Goal: Information Seeking & Learning: Learn about a topic

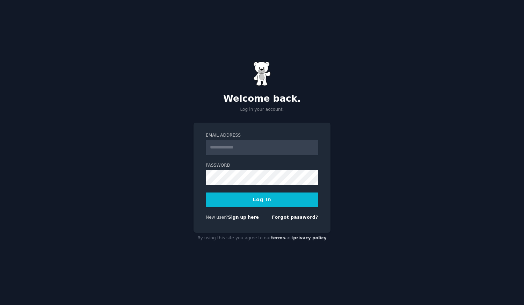
paste input "**********"
type input "**********"
click at [268, 201] on button "Log In" at bounding box center [262, 199] width 112 height 15
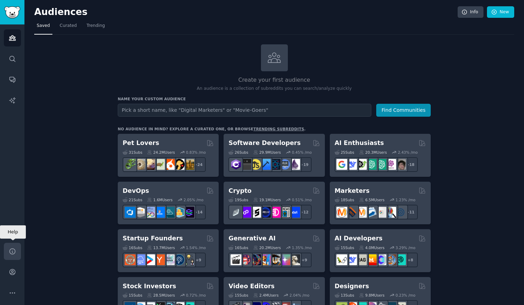
click at [13, 257] on link "Help" at bounding box center [12, 251] width 17 height 17
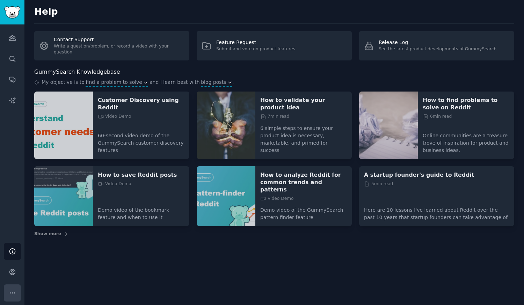
click at [13, 293] on icon "Sidebar" at bounding box center [12, 292] width 7 height 7
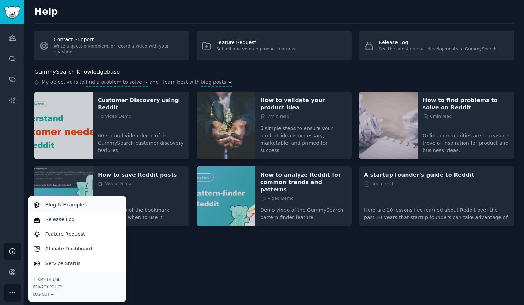
click at [78, 209] on link "Blog & Examples" at bounding box center [76, 204] width 95 height 15
click at [18, 32] on link "Audiences" at bounding box center [12, 37] width 17 height 17
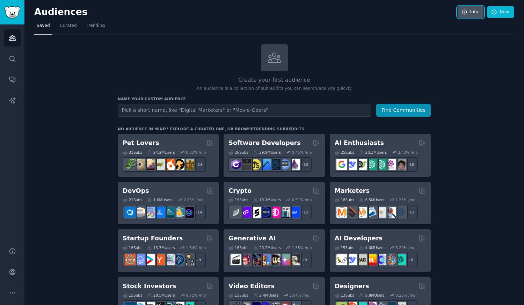
click at [470, 14] on link "Info" at bounding box center [470, 12] width 26 height 12
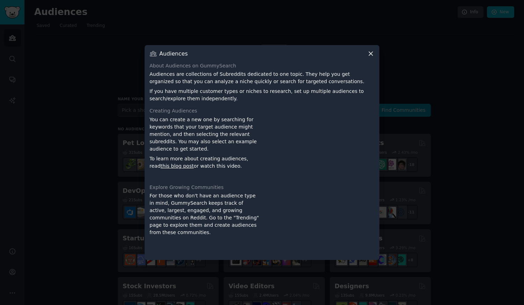
click at [370, 54] on icon at bounding box center [370, 53] width 7 height 7
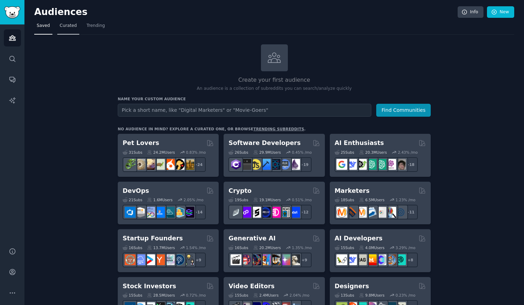
click at [63, 31] on link "Curated" at bounding box center [68, 27] width 22 height 14
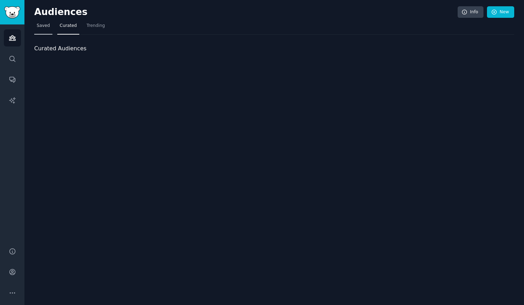
click at [37, 25] on span "Saved" at bounding box center [43, 26] width 13 height 6
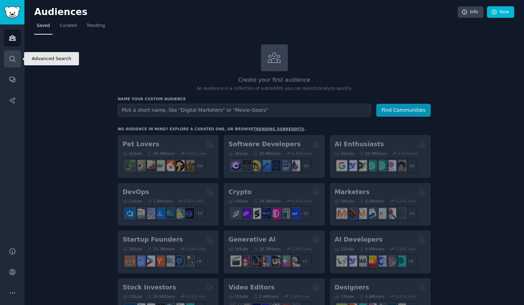
click at [15, 61] on icon "Sidebar" at bounding box center [12, 59] width 6 height 6
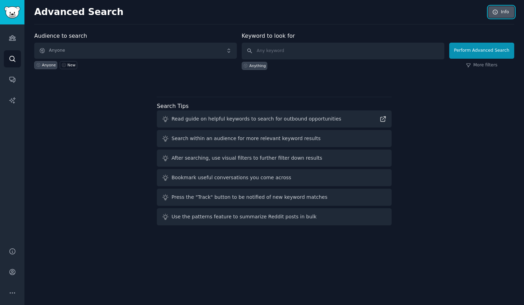
click at [503, 13] on link "Info" at bounding box center [501, 12] width 26 height 12
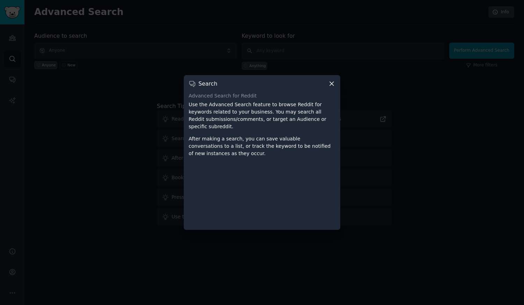
click at [332, 87] on icon at bounding box center [331, 83] width 7 height 7
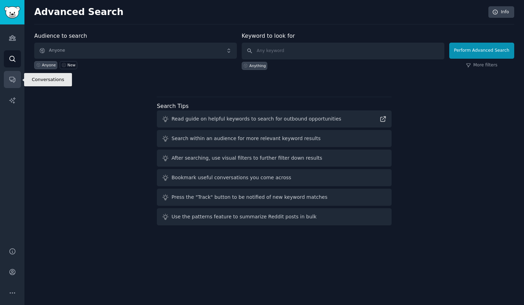
click at [11, 76] on icon "Sidebar" at bounding box center [12, 79] width 7 height 7
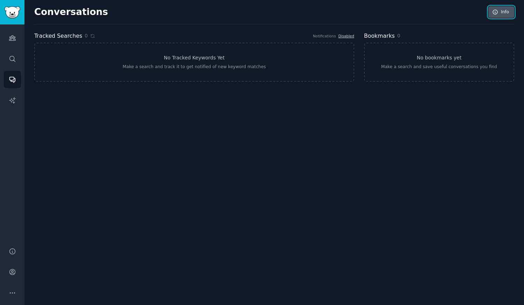
click at [507, 9] on link "Info" at bounding box center [501, 12] width 26 height 12
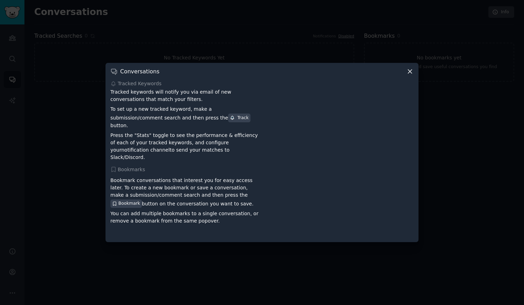
click at [409, 75] on icon at bounding box center [409, 71] width 7 height 7
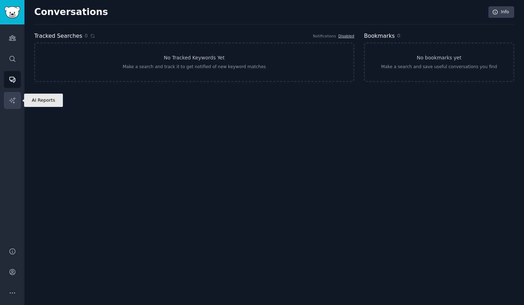
click at [17, 104] on link "AI Reports" at bounding box center [12, 100] width 17 height 17
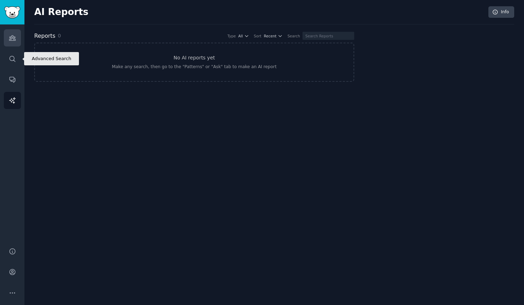
click at [13, 41] on icon "Sidebar" at bounding box center [12, 37] width 7 height 7
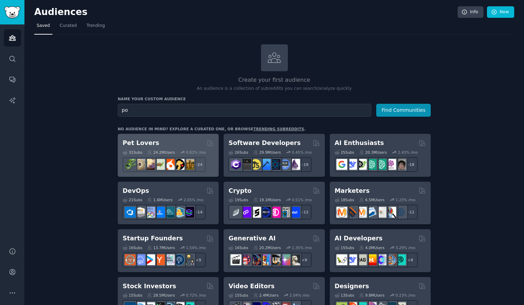
type input "p"
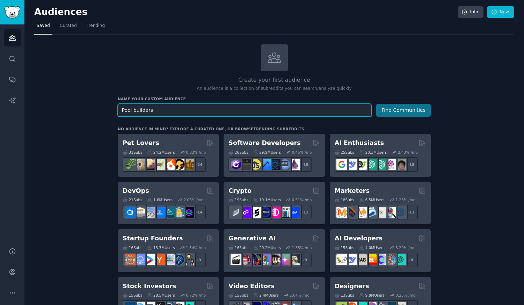
type input "Pool builders"
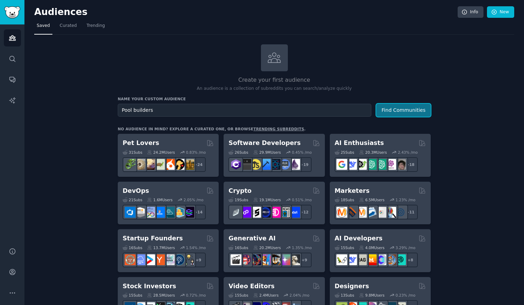
click at [405, 112] on button "Find Communities" at bounding box center [403, 110] width 54 height 13
